Goal: Task Accomplishment & Management: Use online tool/utility

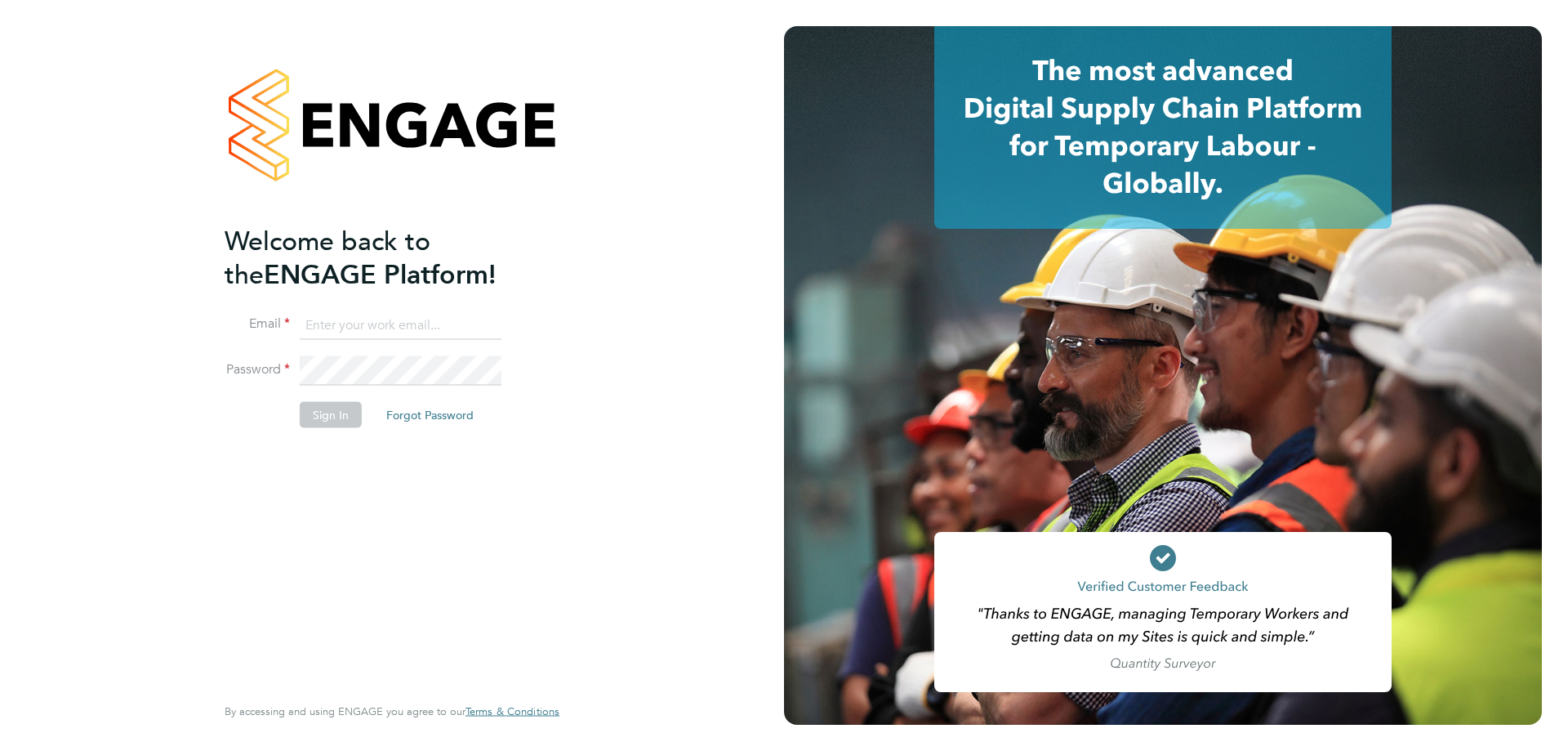
type input "james@foundtalent.co.uk"
click at [334, 418] on button "Sign In" at bounding box center [330, 414] width 62 height 26
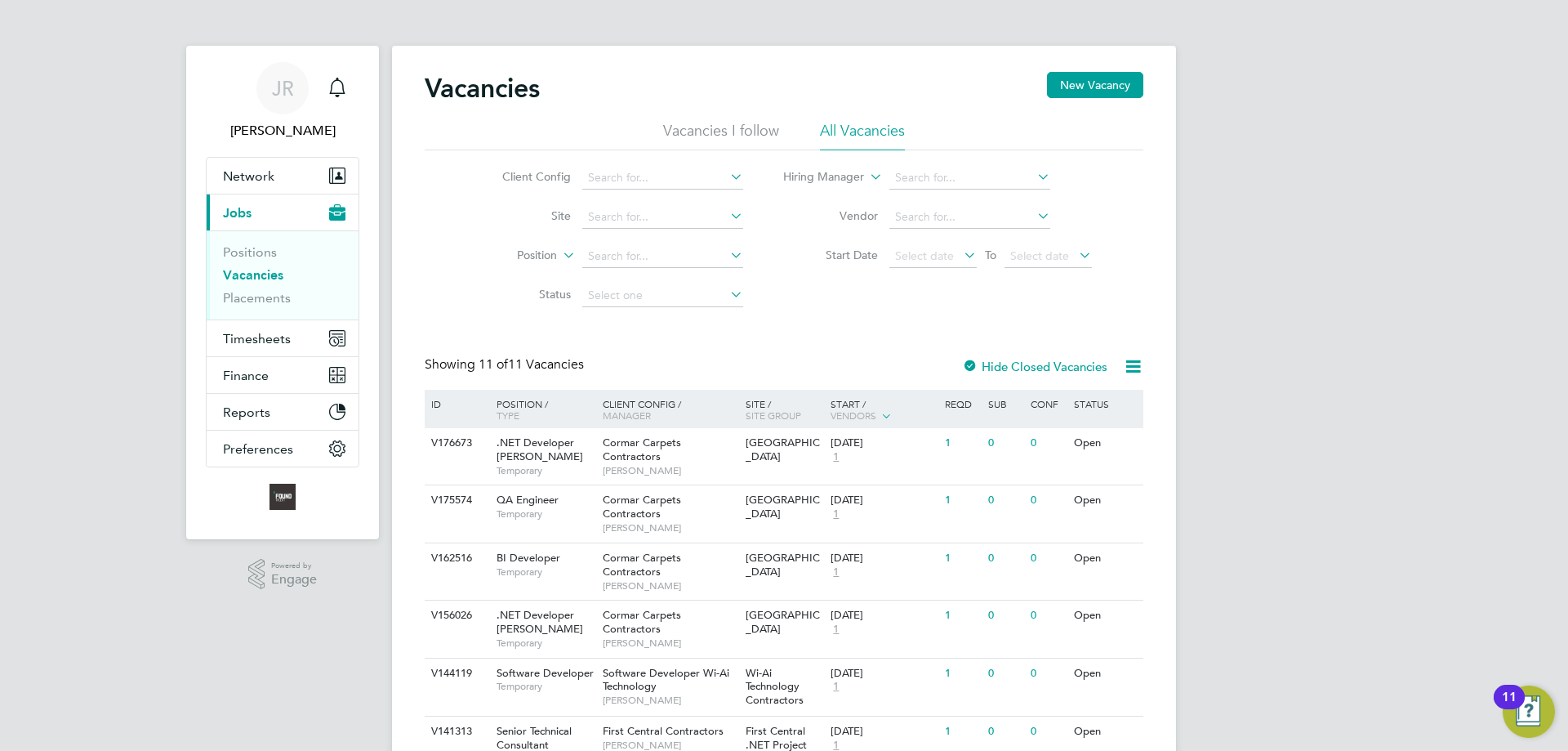
click at [265, 319] on ul "Positions Vacancies Placements" at bounding box center [283, 274] width 152 height 89
click at [258, 335] on span "Timesheets" at bounding box center [257, 339] width 67 height 15
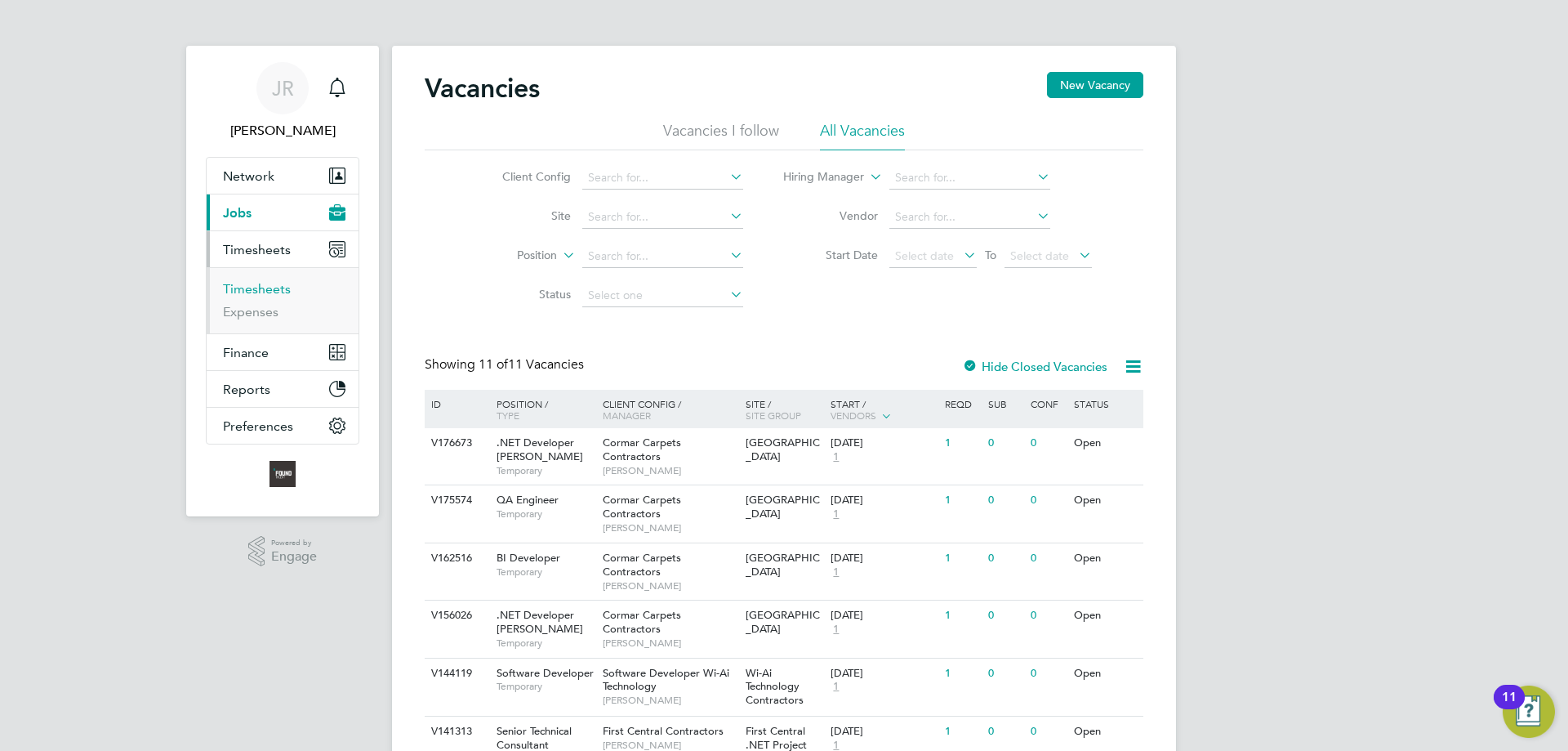
click at [247, 285] on link "Timesheets" at bounding box center [257, 289] width 67 height 15
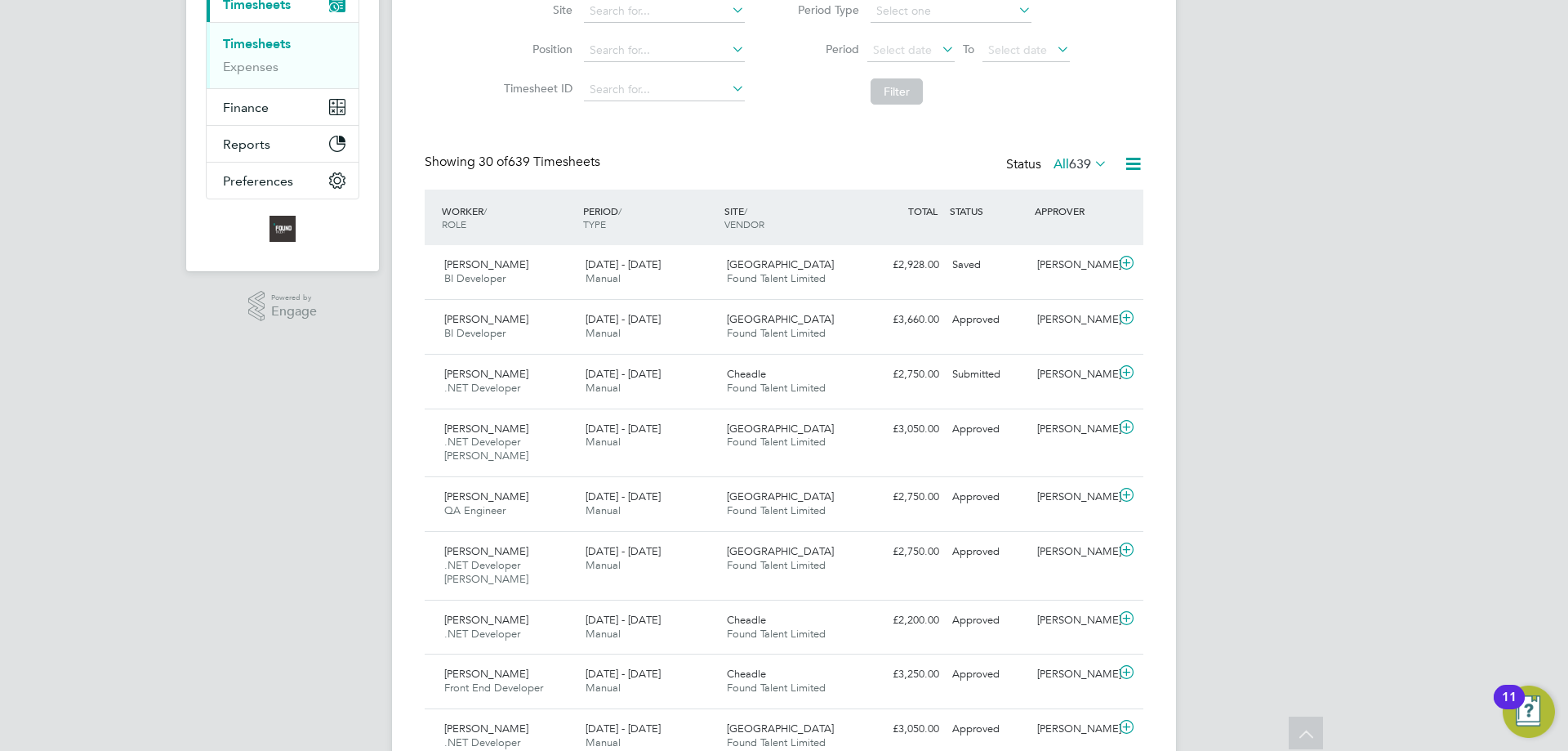
scroll to position [231, 0]
